Goal: Find specific page/section: Find specific page/section

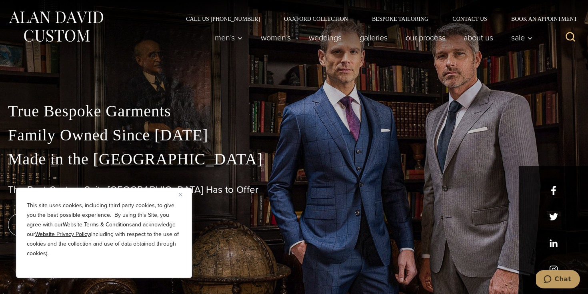
click at [162, 136] on p "True Bespoke Garments Family Owned Since 1913 Made in the United States" at bounding box center [294, 135] width 572 height 72
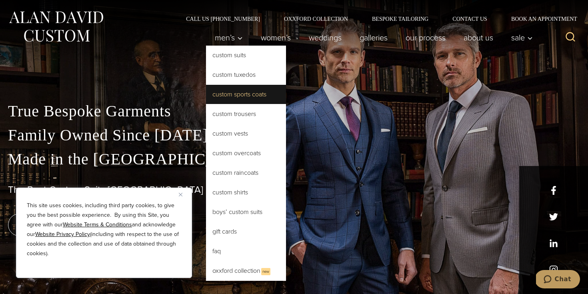
click at [234, 96] on link "Custom Sports Coats" at bounding box center [246, 94] width 80 height 19
